Goal: Transaction & Acquisition: Obtain resource

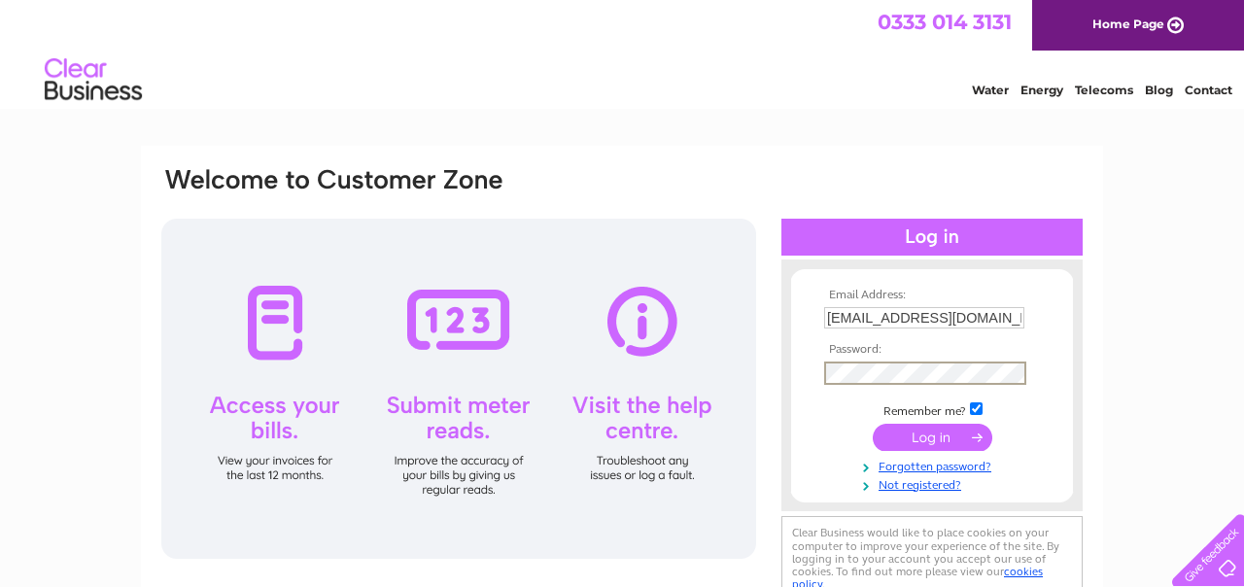
click at [873, 424] on input "submit" at bounding box center [933, 437] width 120 height 27
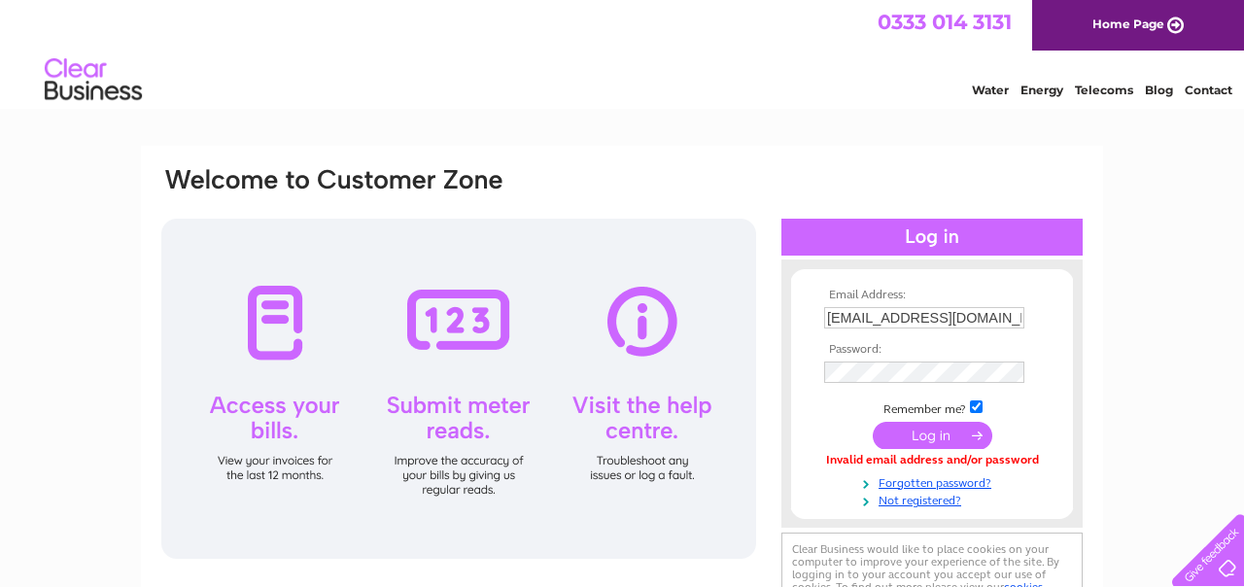
click at [934, 357] on td at bounding box center [933, 373] width 226 height 32
click at [873, 424] on input "submit" at bounding box center [933, 437] width 120 height 27
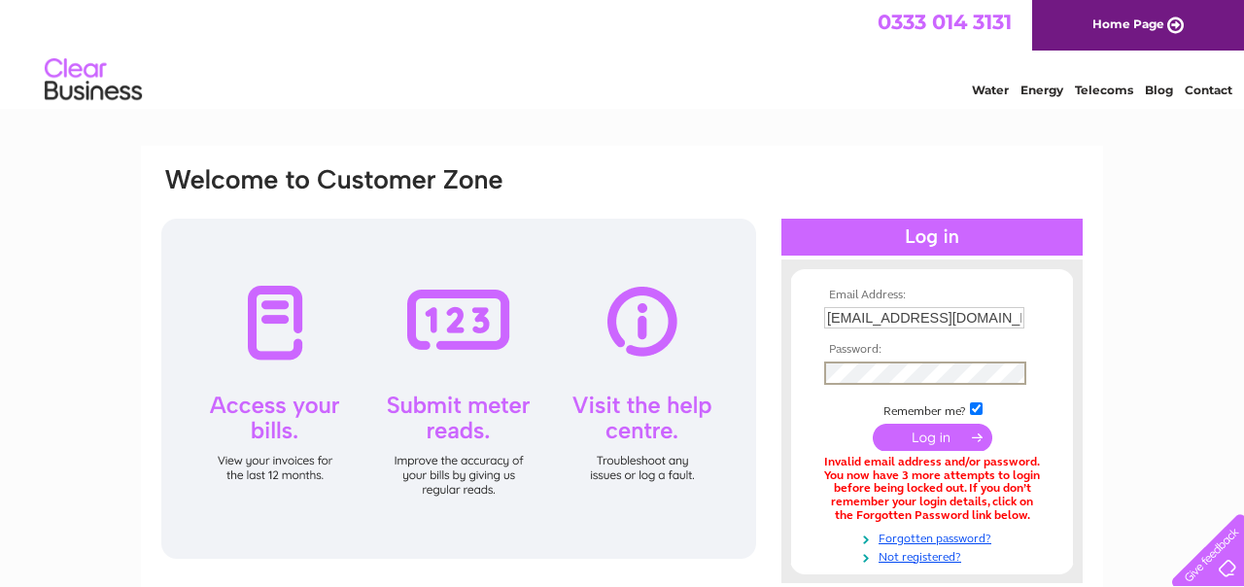
click at [873, 424] on input "submit" at bounding box center [933, 437] width 120 height 27
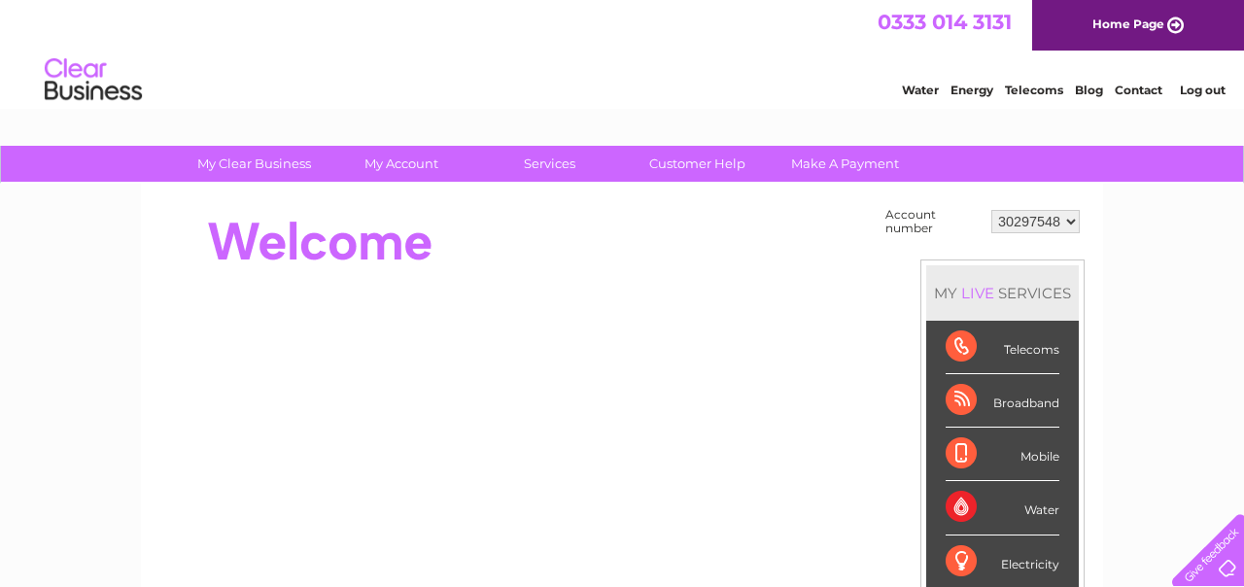
click at [1053, 232] on select "30297548 30302756 30305603" at bounding box center [1036, 221] width 88 height 23
select select "30305603"
click at [992, 210] on select "30297548 30302756 30305603" at bounding box center [1036, 221] width 88 height 23
click at [1045, 203] on td "30297548 30302756 30305603" at bounding box center [1036, 221] width 98 height 37
click at [1043, 217] on select "30297548 30302756 30305603" at bounding box center [1036, 221] width 88 height 23
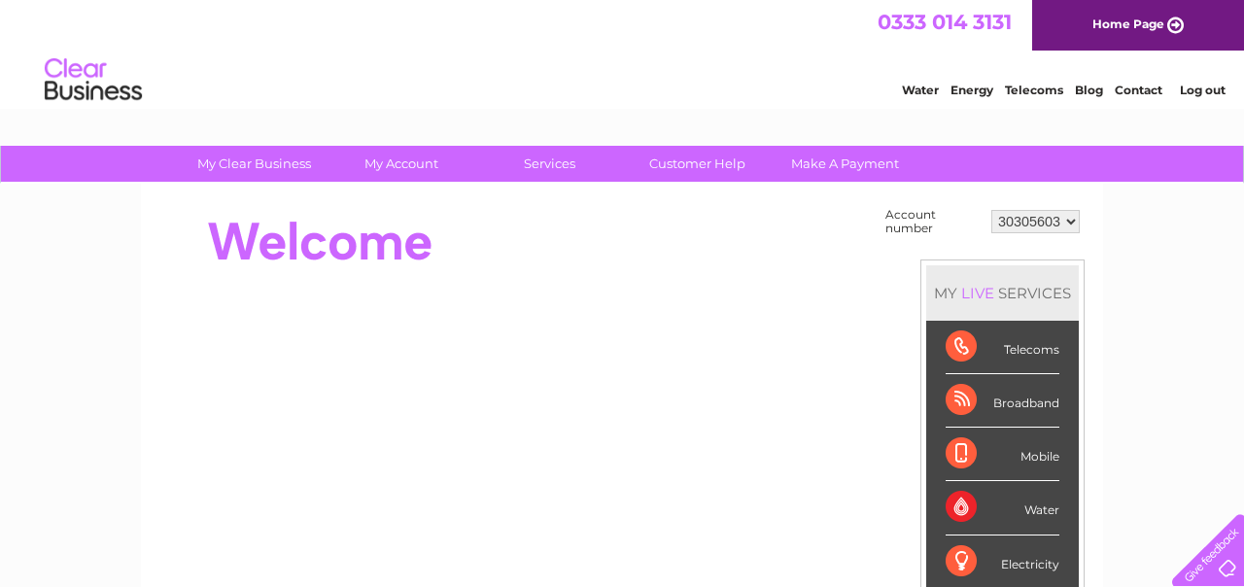
select select "30302756"
click at [992, 210] on select "30297548 30302756 30305603" at bounding box center [1036, 221] width 88 height 23
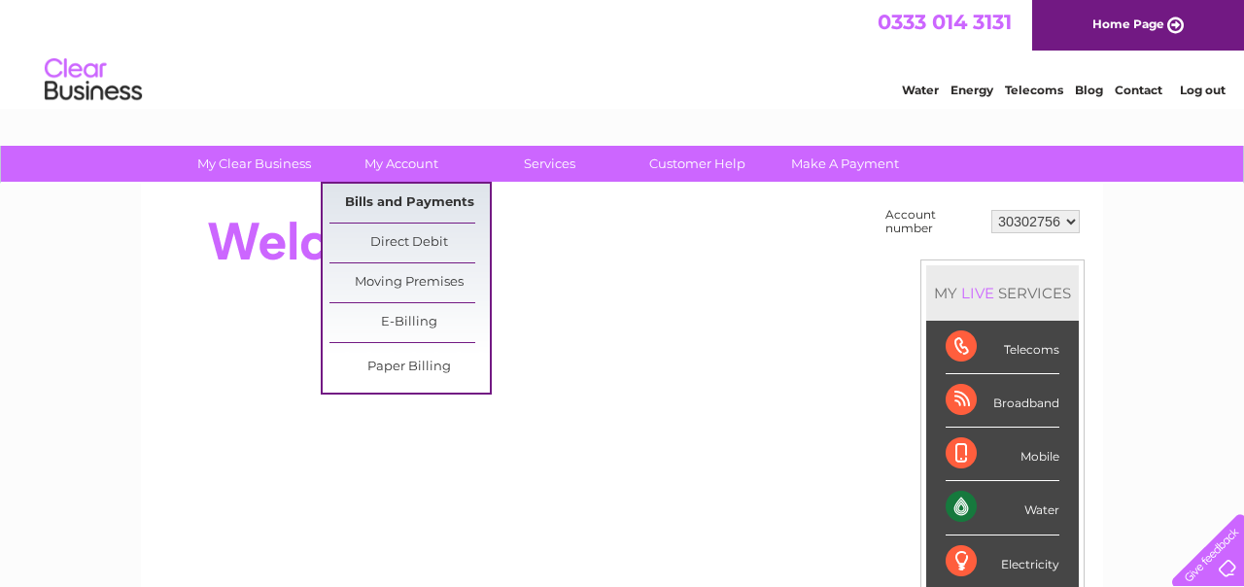
click at [376, 198] on link "Bills and Payments" at bounding box center [410, 203] width 160 height 39
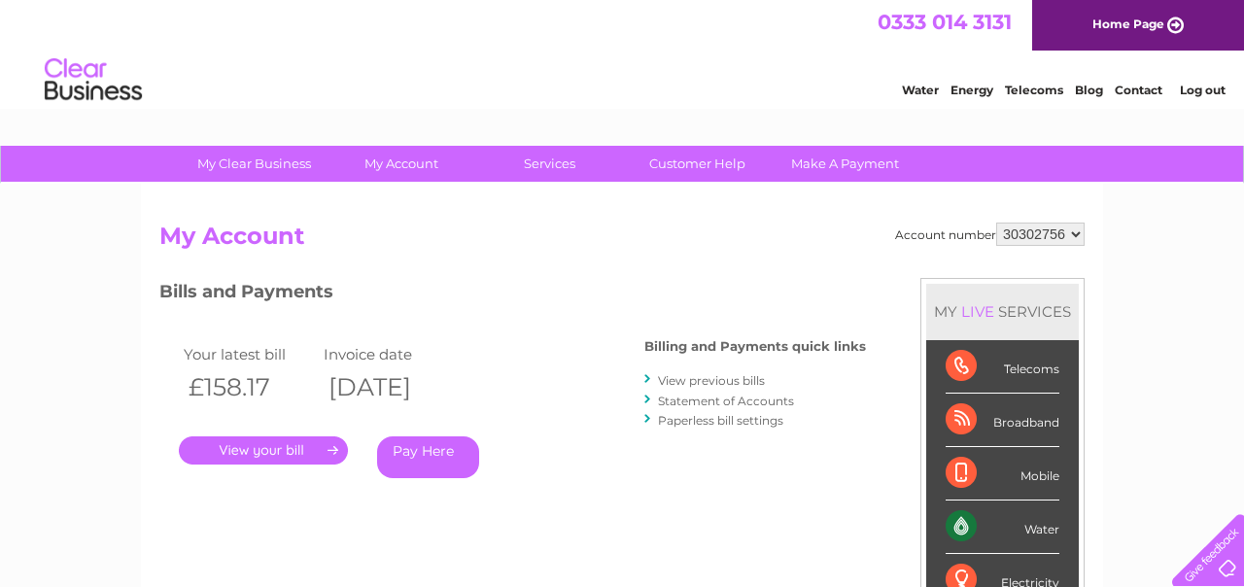
click at [294, 450] on link "." at bounding box center [263, 451] width 169 height 28
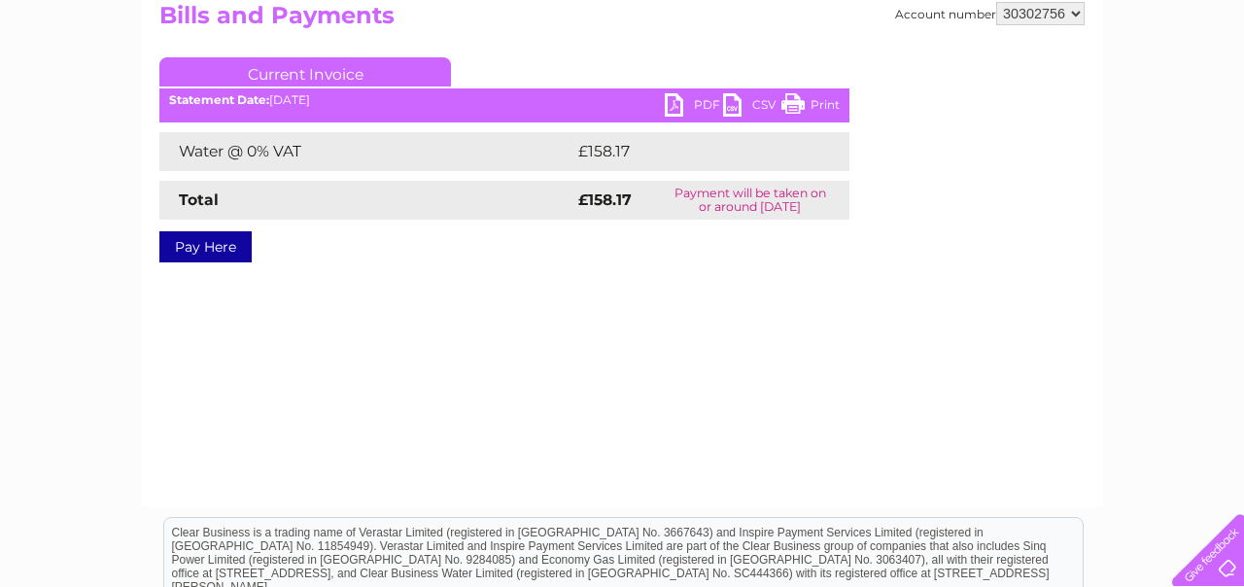
scroll to position [142, 0]
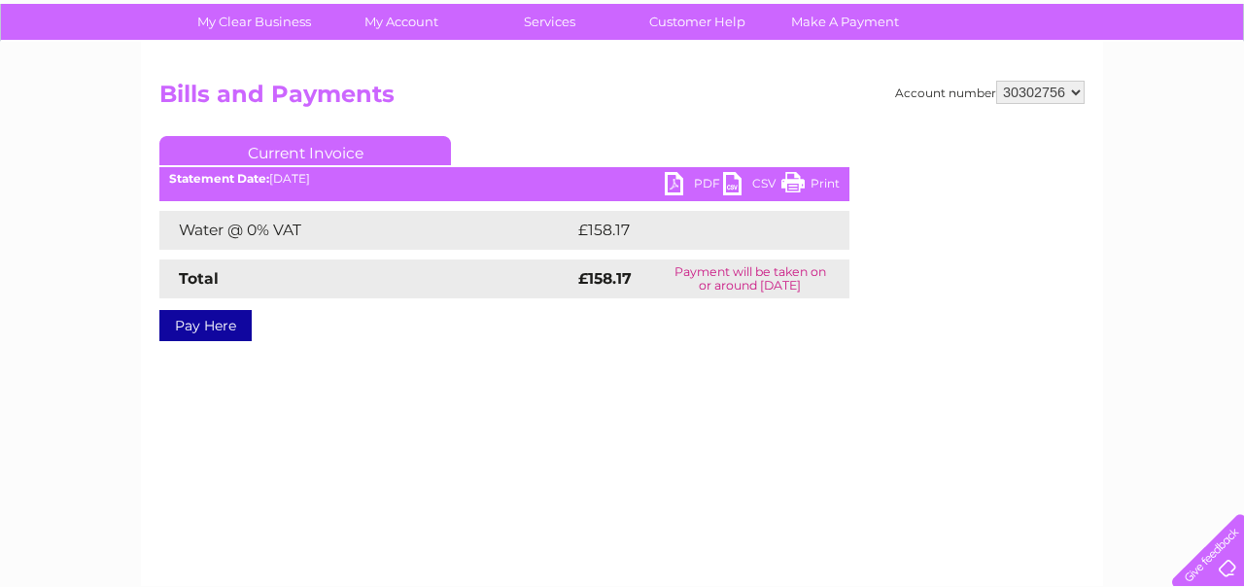
click at [682, 184] on link "PDF" at bounding box center [694, 186] width 58 height 28
